Goal: Entertainment & Leisure: Consume media (video, audio)

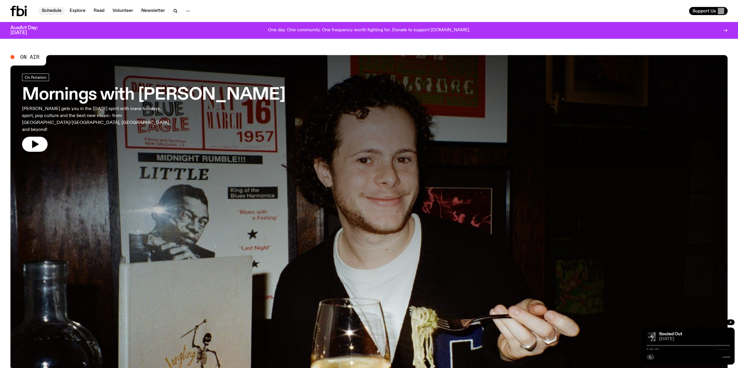
click at [57, 10] on link "Schedule" at bounding box center [51, 11] width 27 height 8
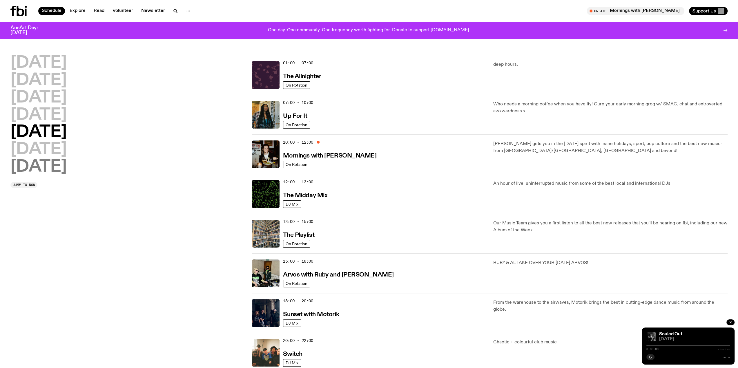
click at [67, 169] on h2 "[DATE]" at bounding box center [38, 167] width 56 height 16
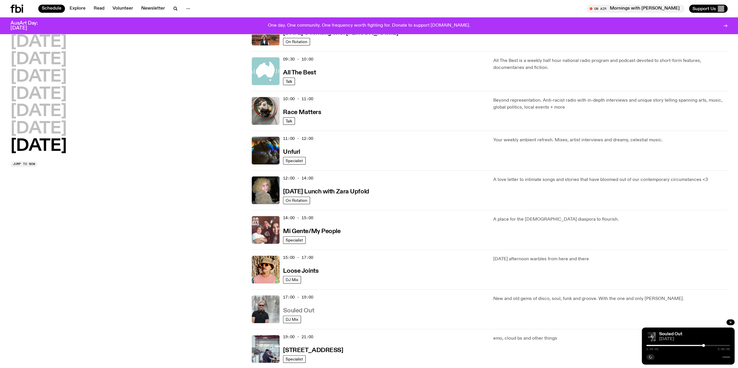
scroll to position [161, 0]
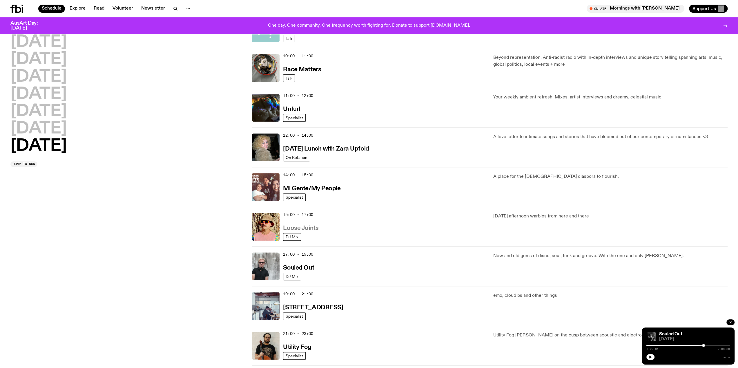
click at [312, 228] on h3 "Loose Joints" at bounding box center [300, 228] width 35 height 6
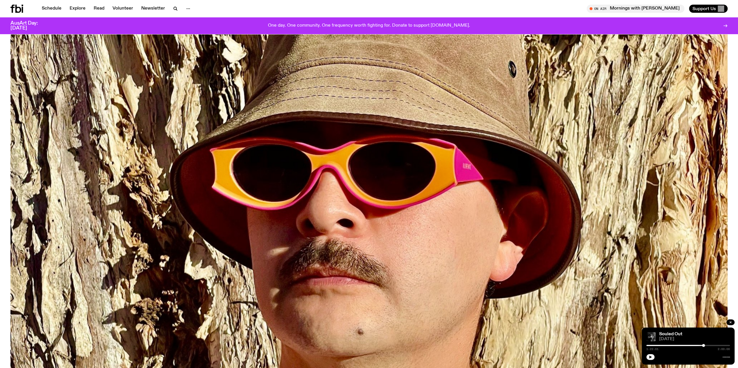
scroll to position [285, 0]
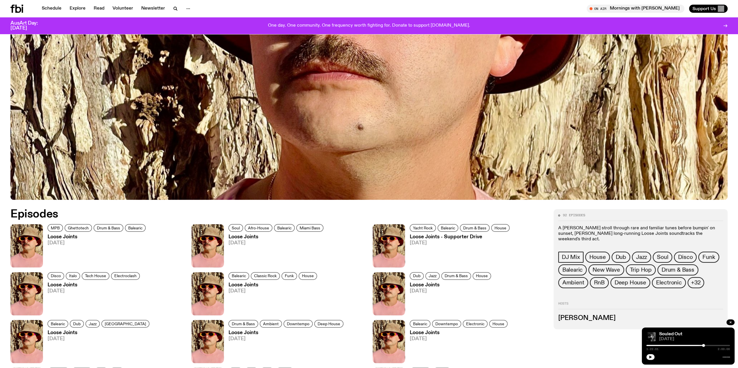
click at [23, 241] on img at bounding box center [26, 245] width 32 height 43
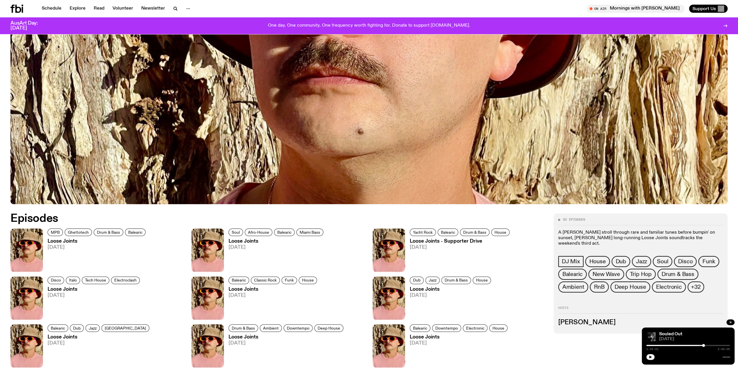
scroll to position [281, 0]
click at [49, 7] on link "Schedule" at bounding box center [51, 9] width 27 height 8
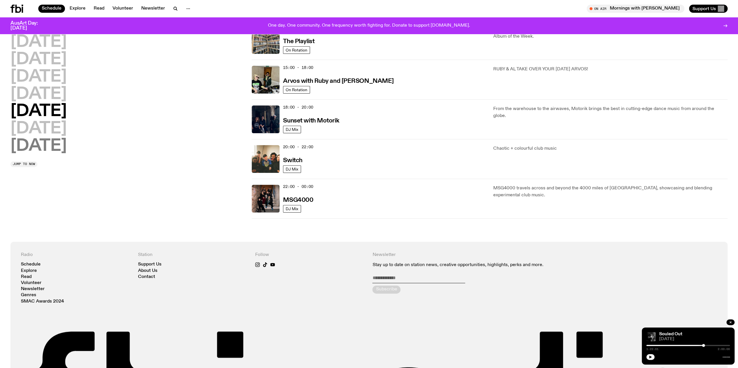
click at [56, 143] on h2 "[DATE]" at bounding box center [38, 146] width 56 height 16
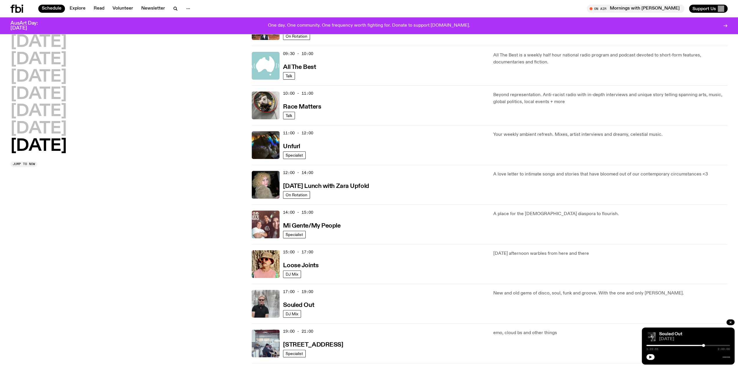
scroll to position [161, 0]
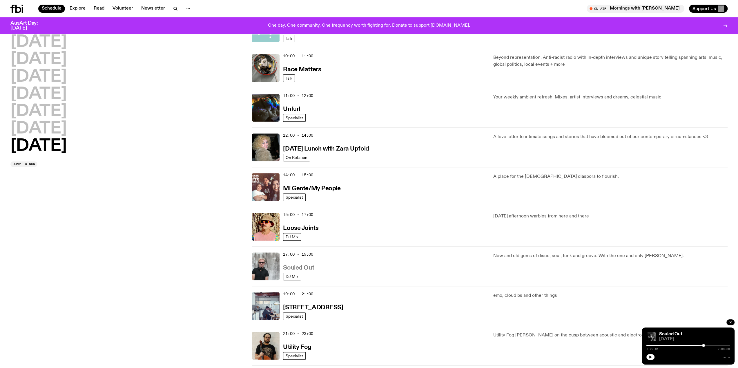
click at [310, 265] on h3 "Souled Out" at bounding box center [298, 268] width 31 height 6
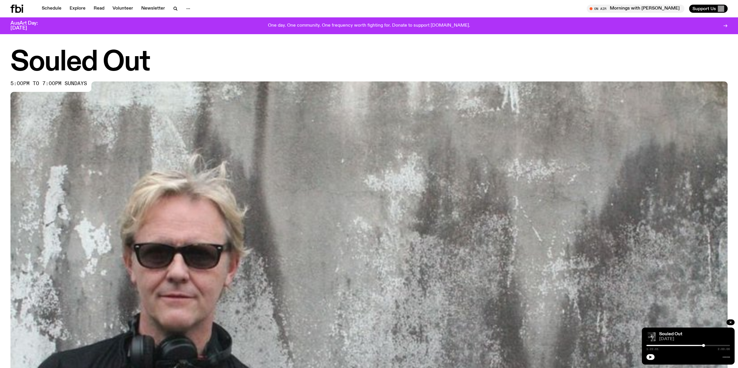
scroll to position [334, 0]
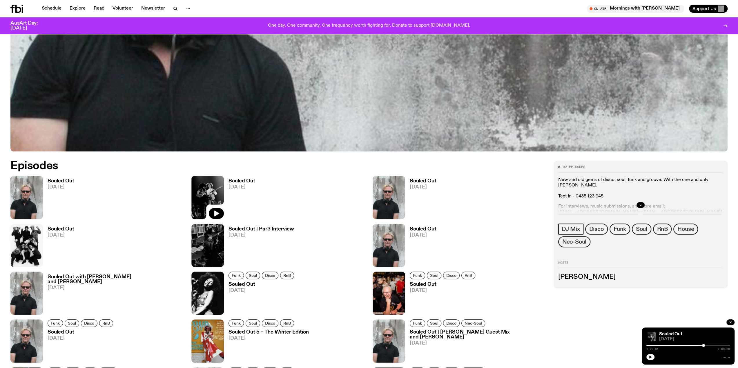
click at [55, 179] on h3 "Souled Out" at bounding box center [61, 181] width 27 height 5
